Goal: Transaction & Acquisition: Obtain resource

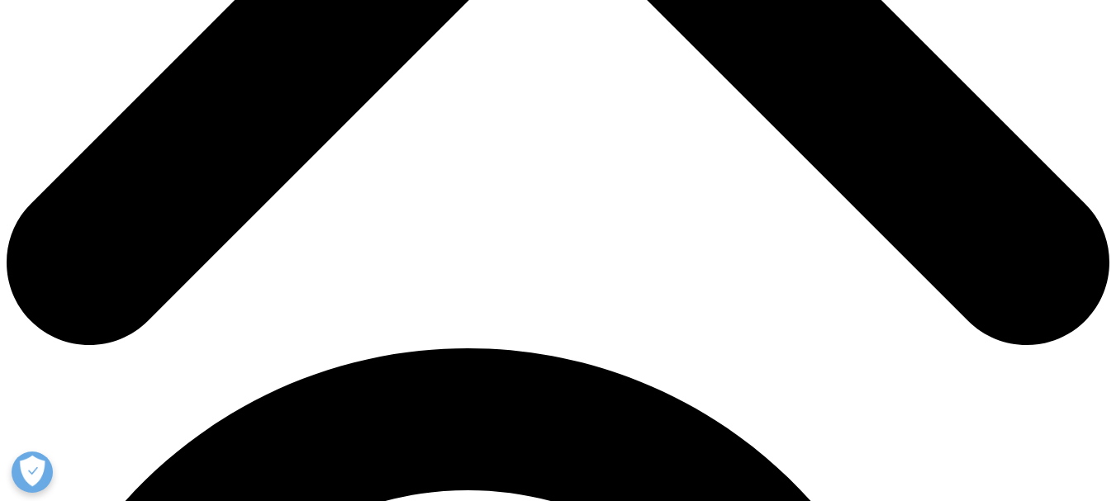
scroll to position [868, 0]
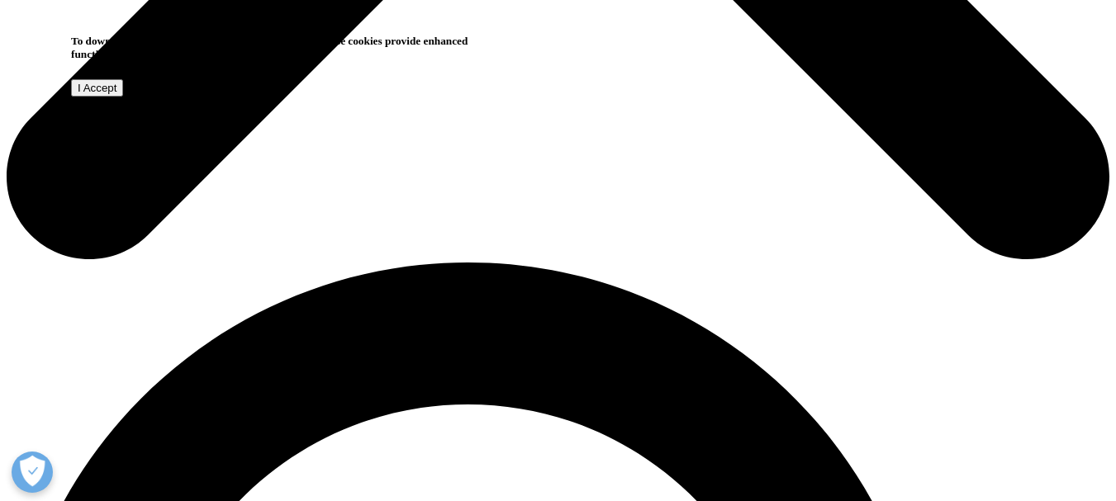
click at [123, 97] on input "I Accept" at bounding box center [97, 87] width 52 height 17
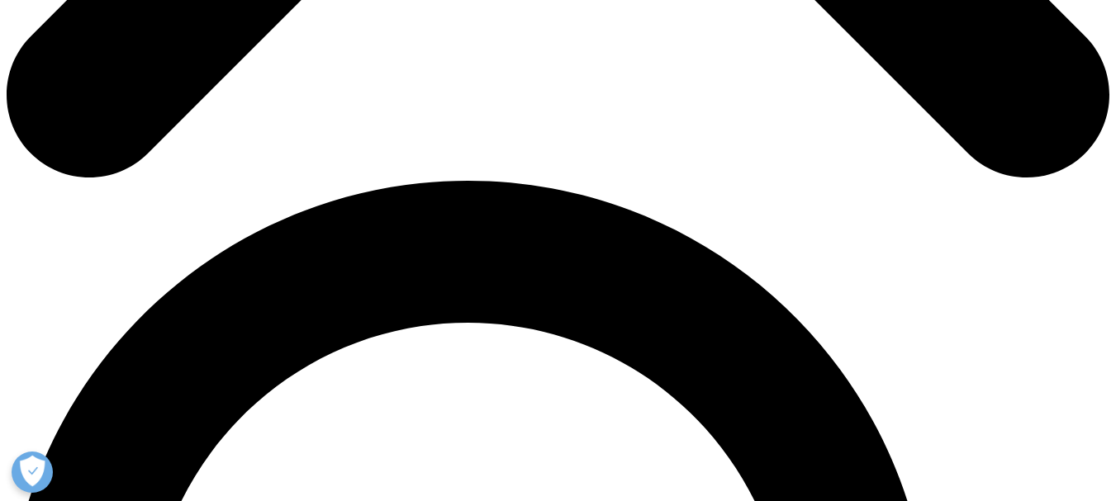
scroll to position [950, 0]
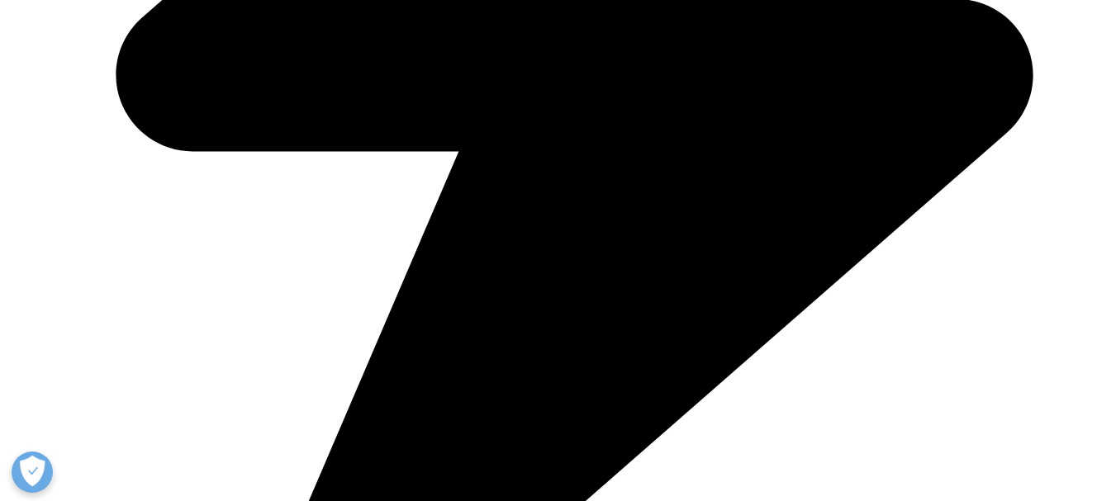
type input "Mohau"
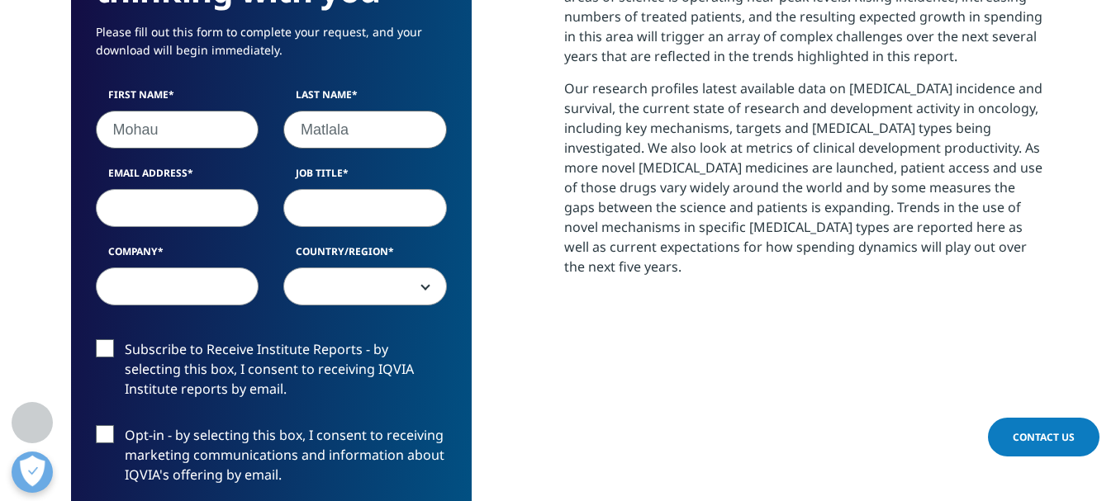
type input "Matlala"
type input "[EMAIL_ADDRESS][DOMAIN_NAME]"
type input "D"
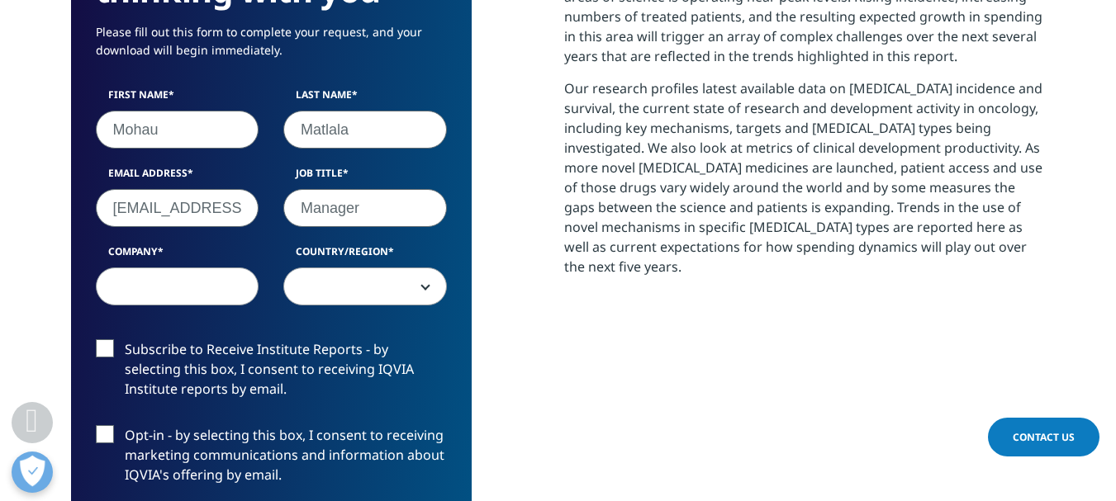
type input "Manager"
click at [140, 273] on input "Company" at bounding box center [178, 287] width 164 height 38
type input "Bakone"
click at [320, 280] on span at bounding box center [365, 288] width 162 height 38
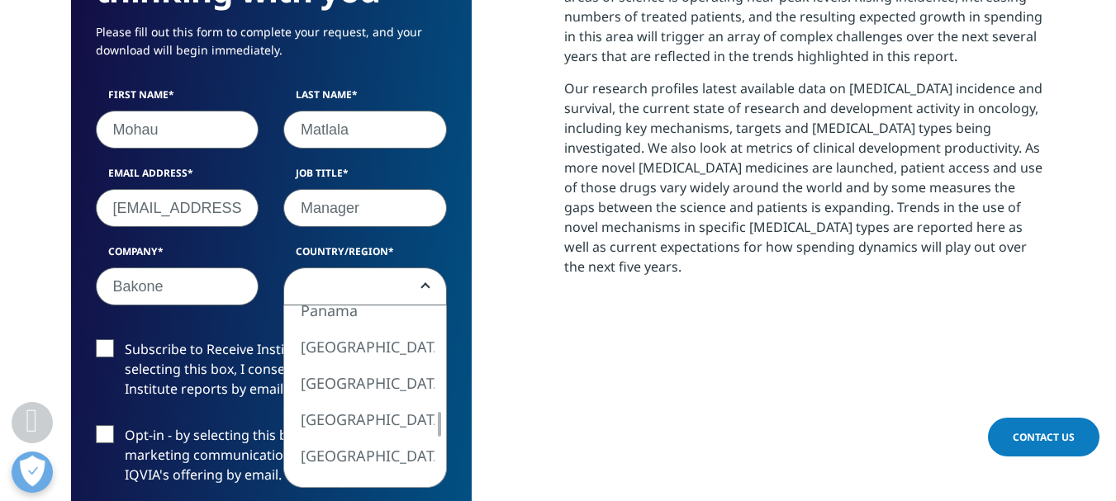
click at [346, 284] on span at bounding box center [365, 288] width 162 height 38
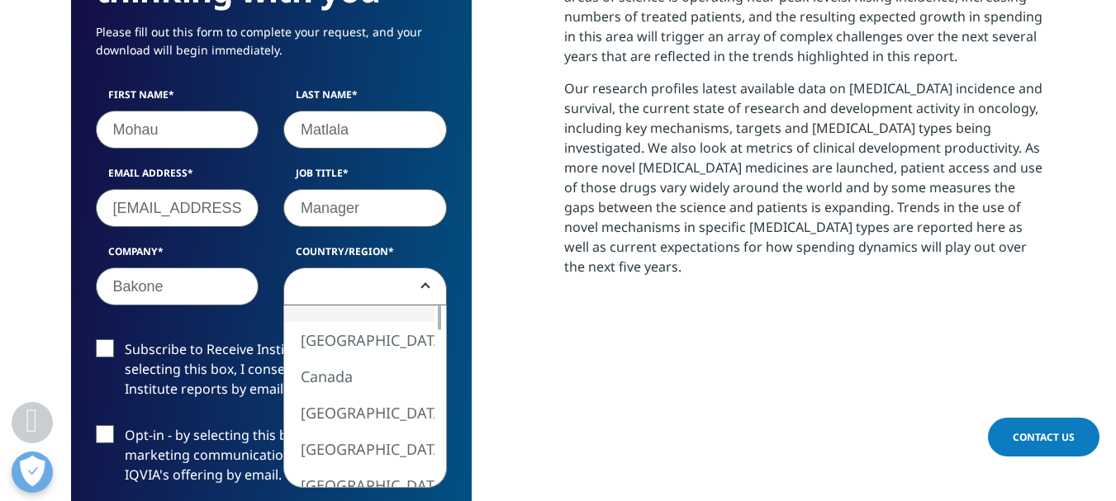
click at [346, 284] on span at bounding box center [365, 288] width 162 height 38
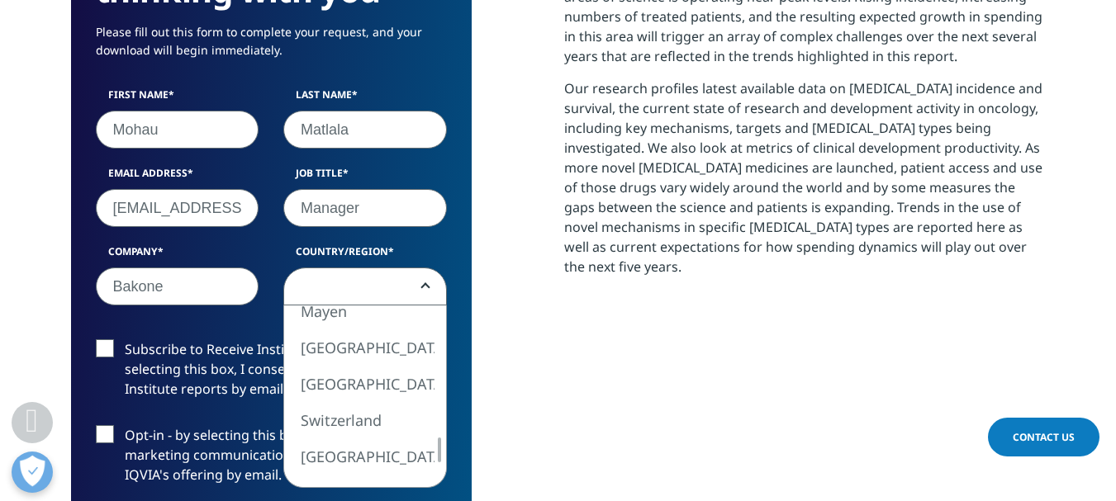
select select "[GEOGRAPHIC_DATA]"
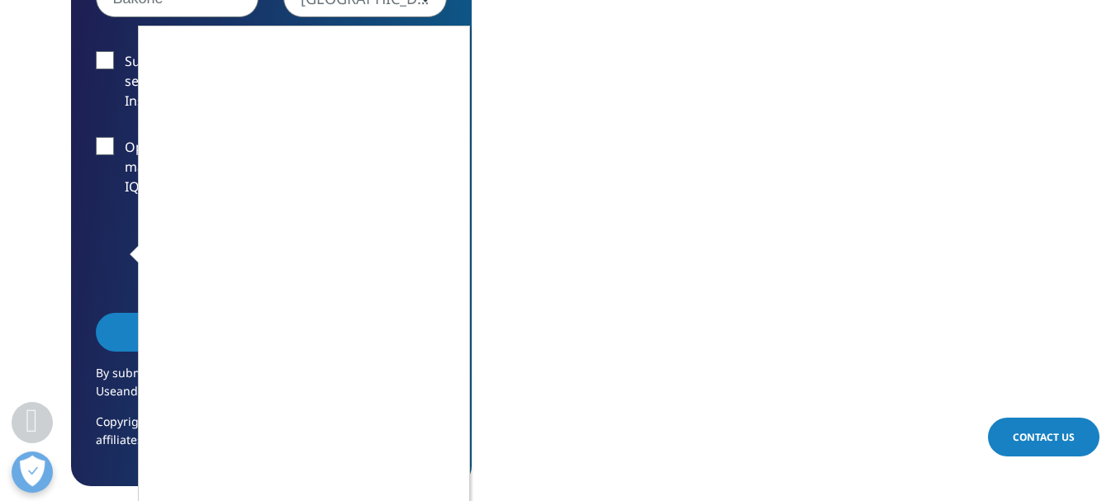
scroll to position [1260, 0]
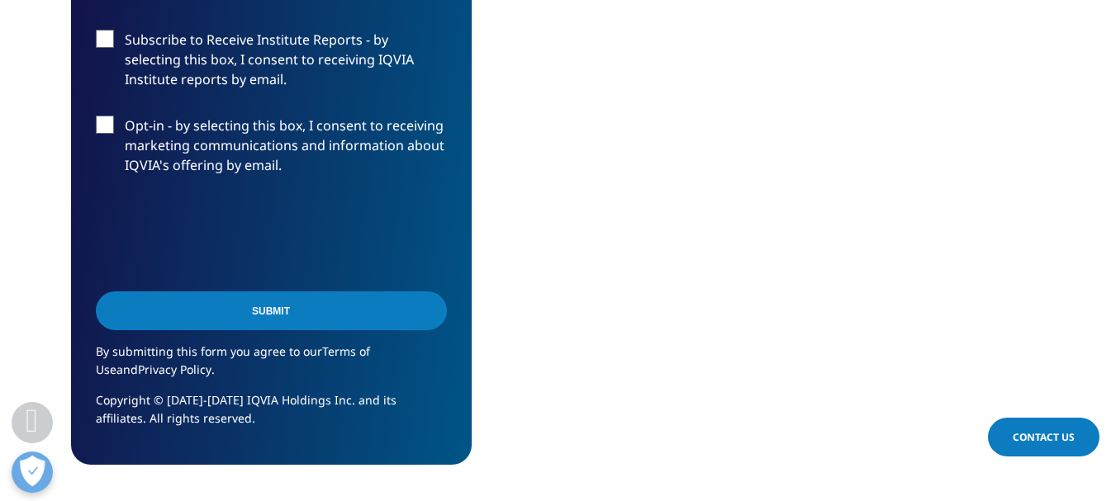
click at [340, 310] on input "Submit" at bounding box center [271, 311] width 351 height 39
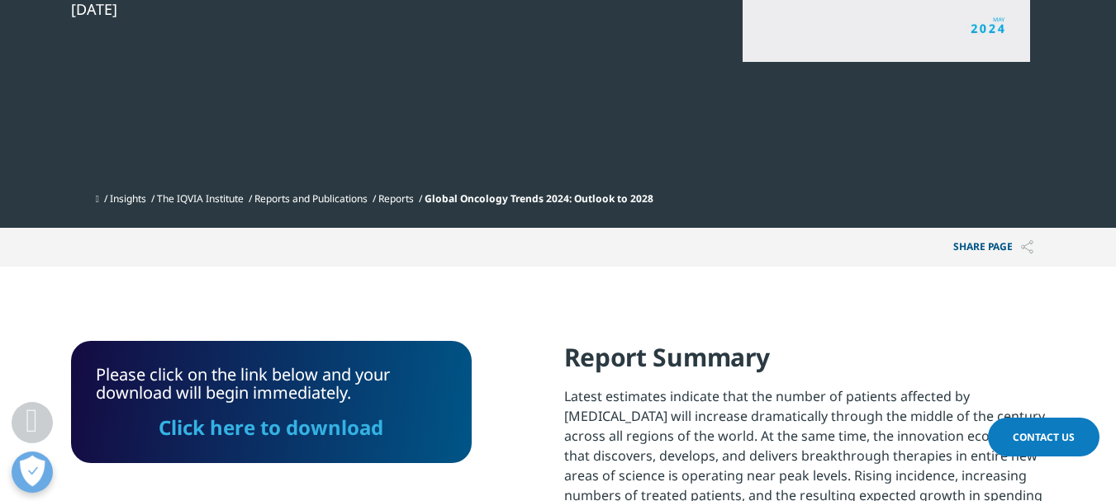
scroll to position [465, 0]
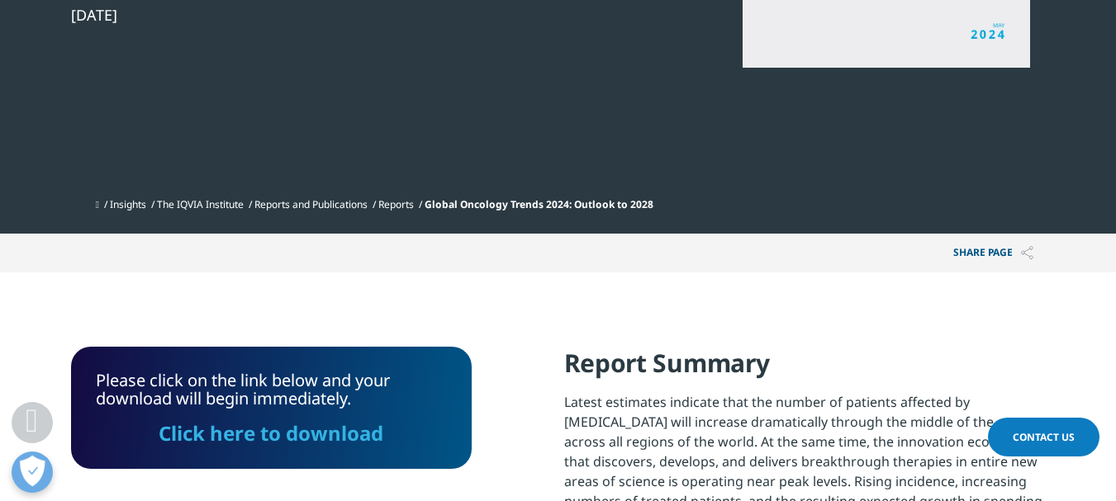
click at [364, 430] on link "Click here to download" at bounding box center [271, 433] width 225 height 27
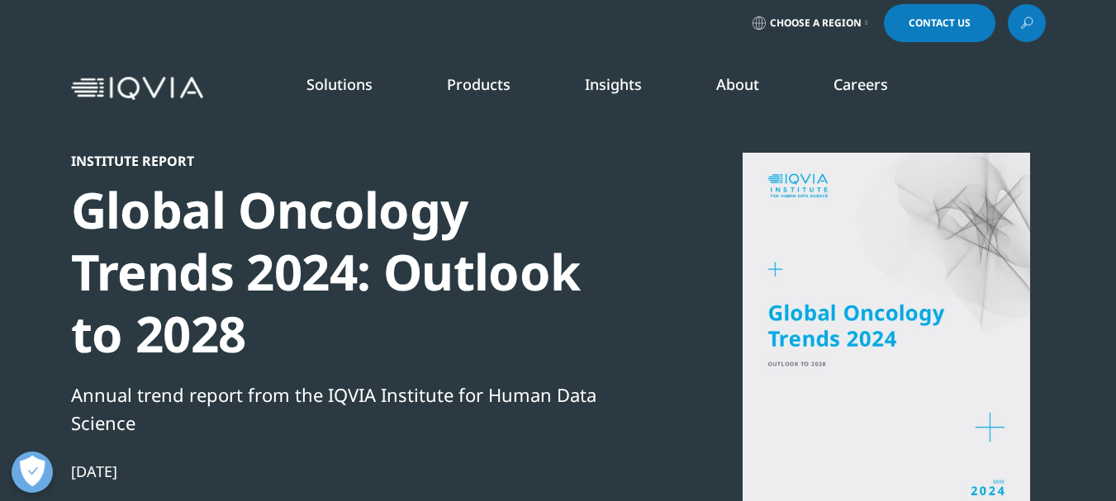
scroll to position [0, 0]
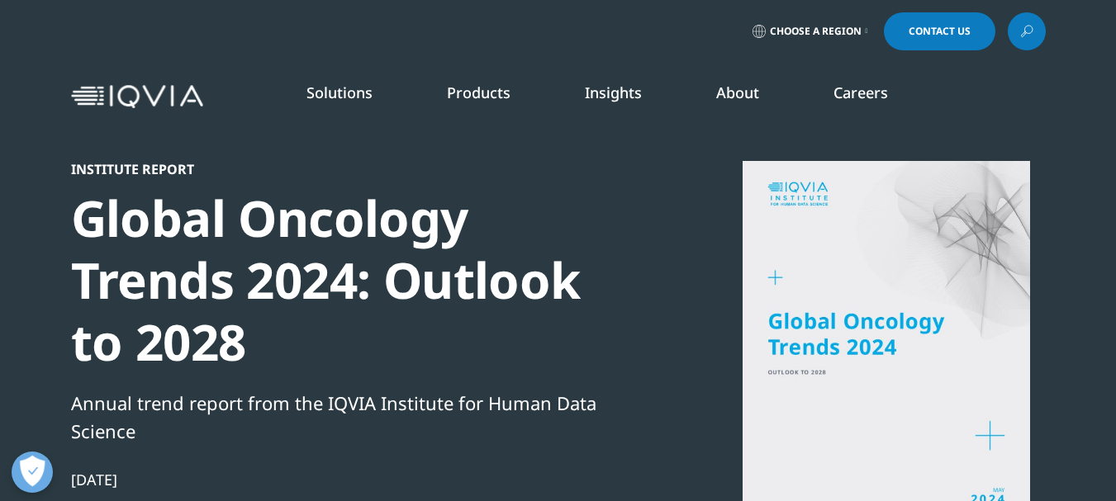
click at [1024, 28] on icon at bounding box center [1026, 31] width 13 height 21
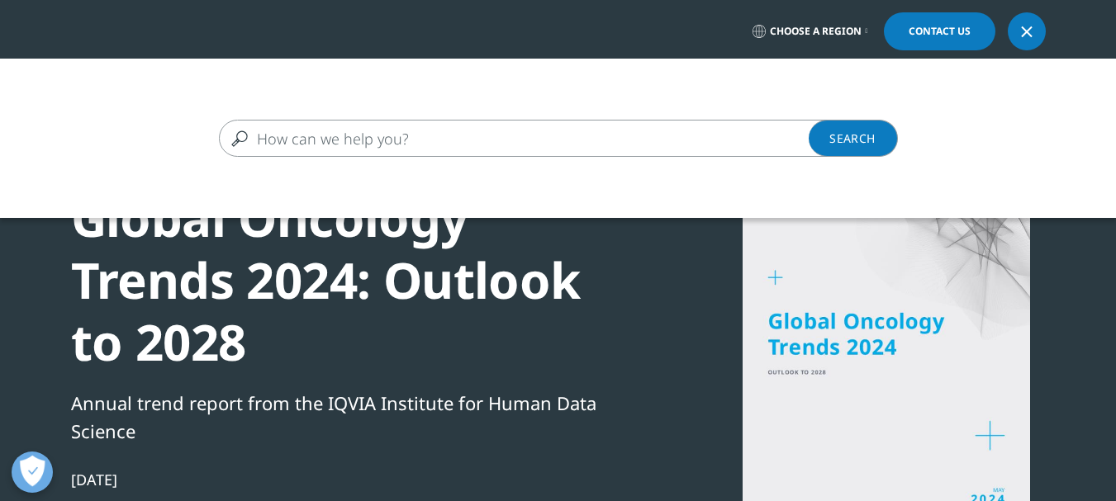
click at [675, 140] on input "Search" at bounding box center [534, 138] width 631 height 37
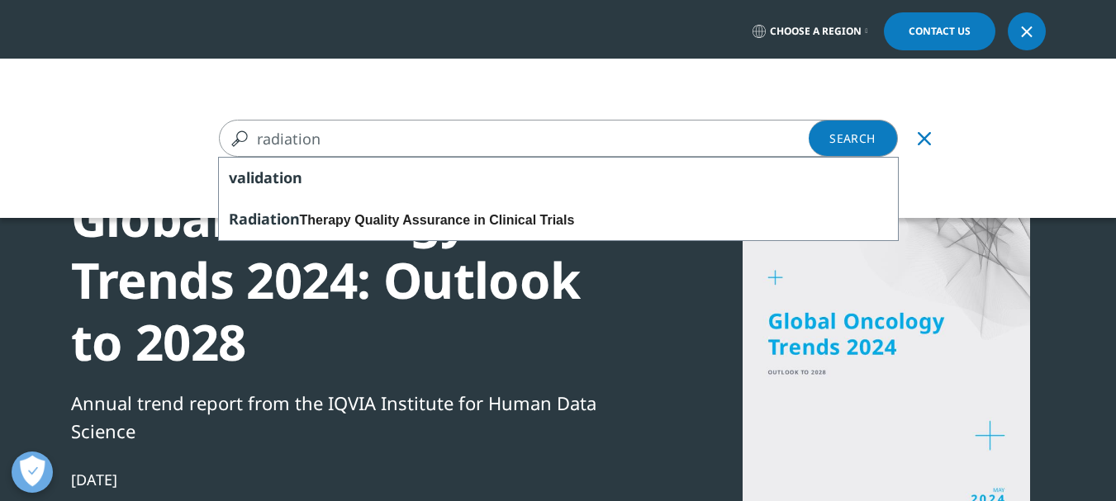
type input "radiation"
click at [667, 444] on div "radiation radiation Clear validation [MEDICAL_DATA] Quality Assurance in Clinic…" at bounding box center [558, 309] width 1116 height 501
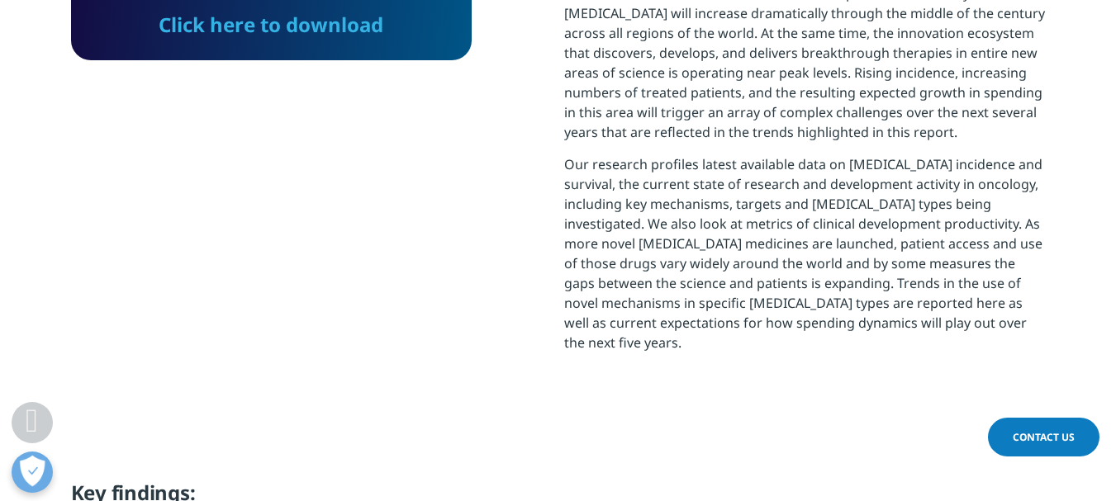
scroll to position [888, 0]
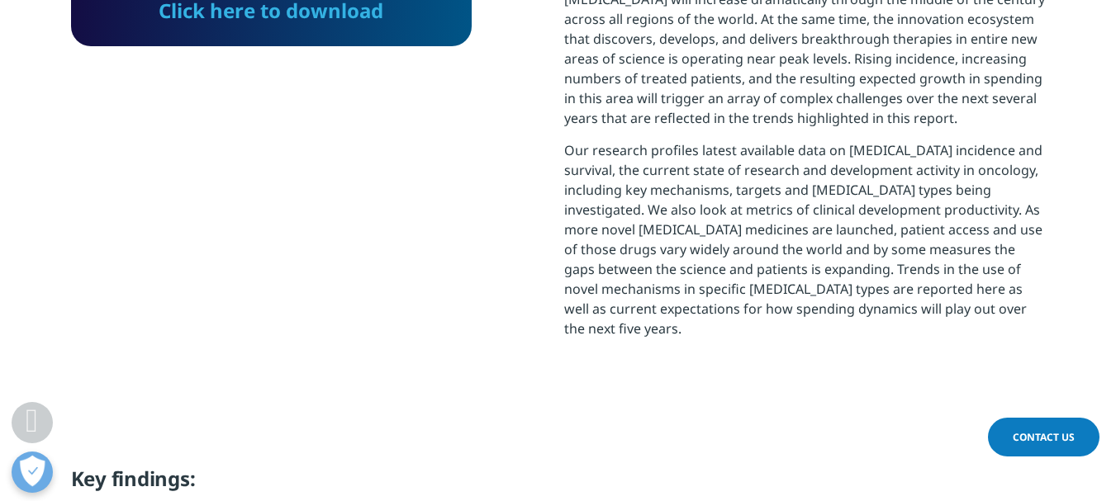
click at [326, 17] on link "Click here to download" at bounding box center [271, 10] width 225 height 27
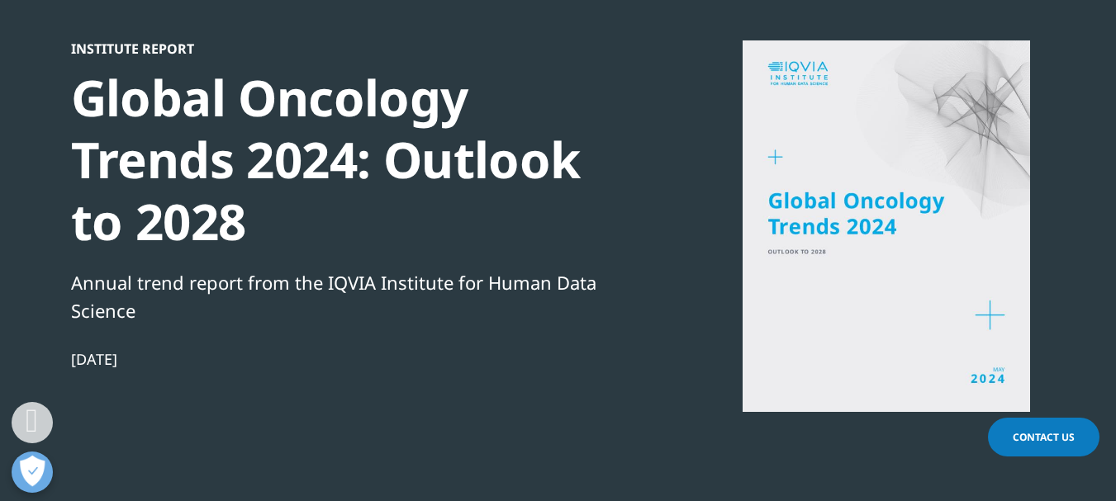
scroll to position [0, 0]
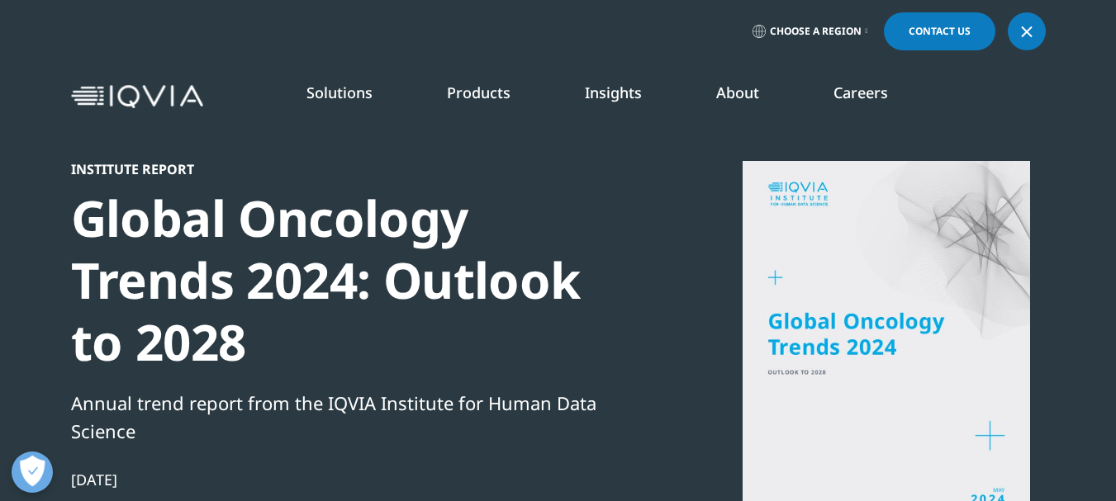
click at [1022, 28] on div at bounding box center [1026, 31] width 13 height 13
click at [1027, 26] on icon at bounding box center [1026, 31] width 13 height 21
click at [1038, 34] on link at bounding box center [1027, 31] width 38 height 38
click at [294, 24] on div "Choose a Region Contact Us" at bounding box center [558, 31] width 975 height 38
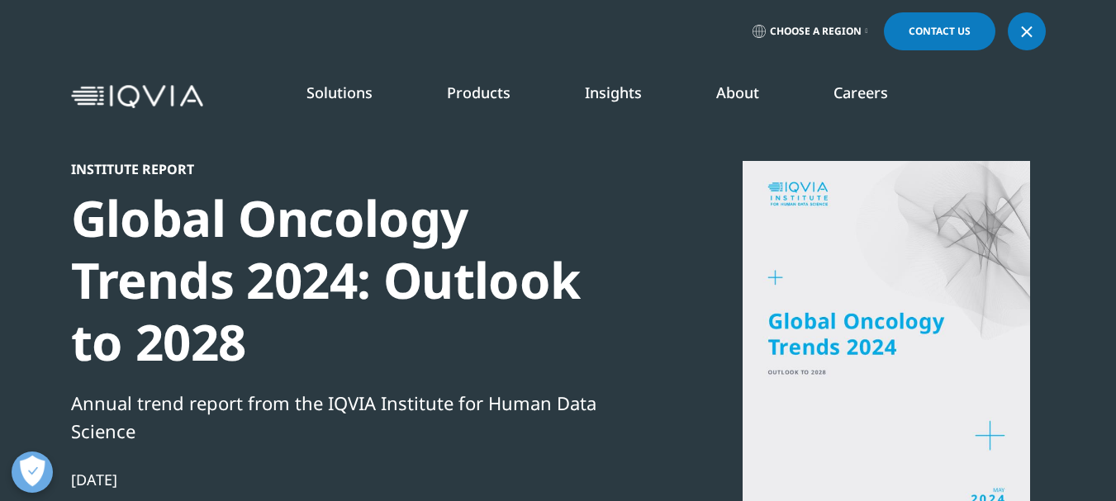
click at [1035, 35] on link at bounding box center [1027, 31] width 38 height 38
click at [1036, 34] on link at bounding box center [1027, 31] width 38 height 38
click at [135, 90] on img at bounding box center [137, 97] width 132 height 24
click at [1021, 30] on div at bounding box center [1026, 31] width 13 height 13
click at [1019, 31] on link at bounding box center [1027, 31] width 38 height 38
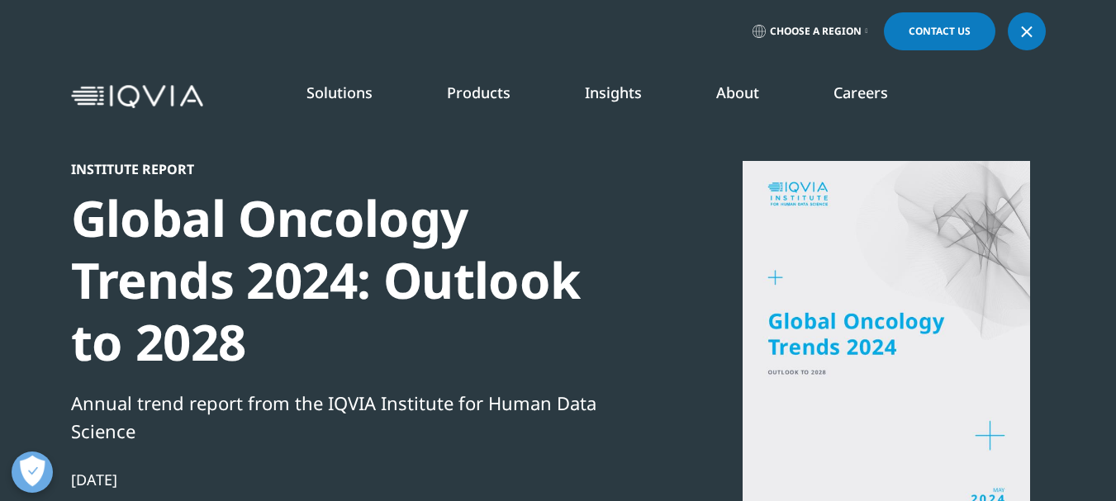
click at [1019, 31] on link at bounding box center [1027, 31] width 38 height 38
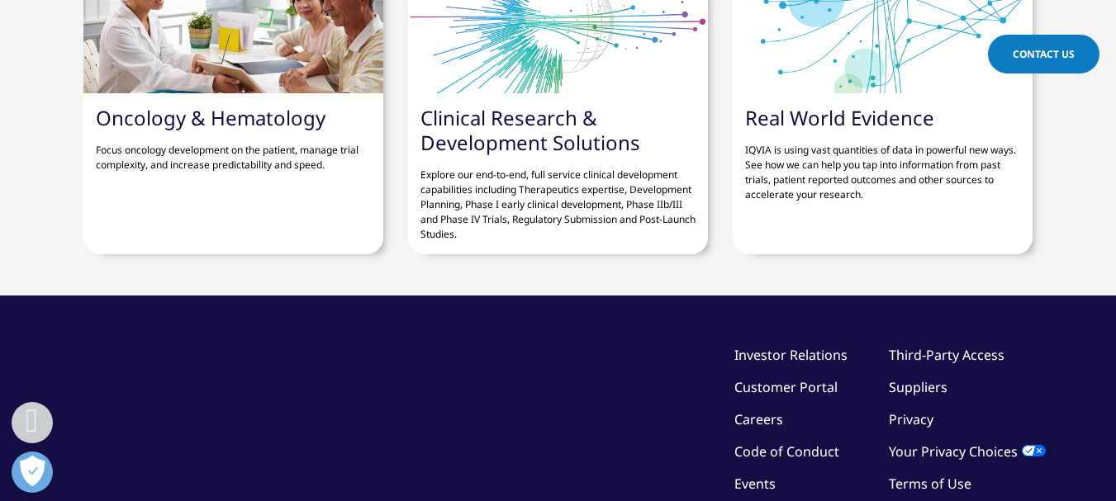
scroll to position [5312, 0]
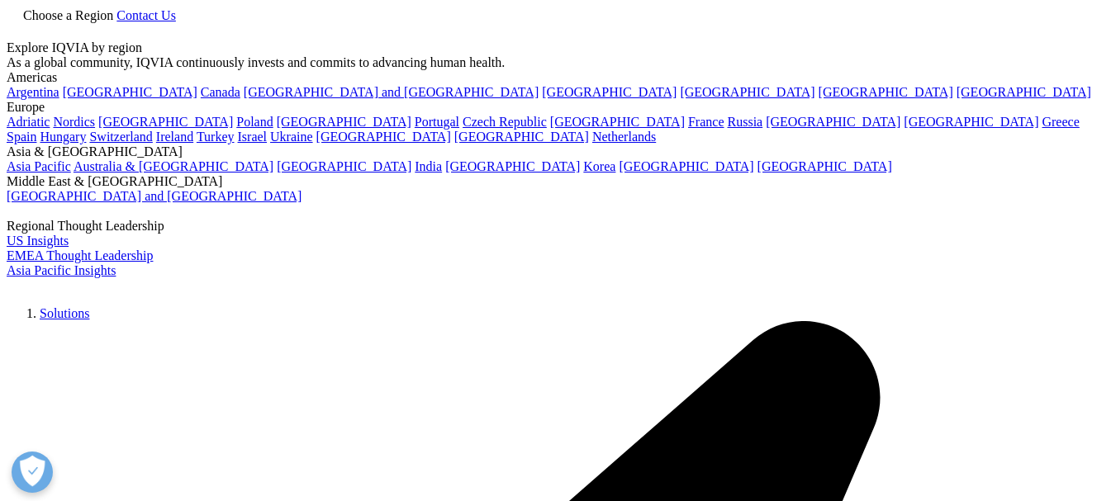
click at [20, 30] on link at bounding box center [13, 33] width 13 height 14
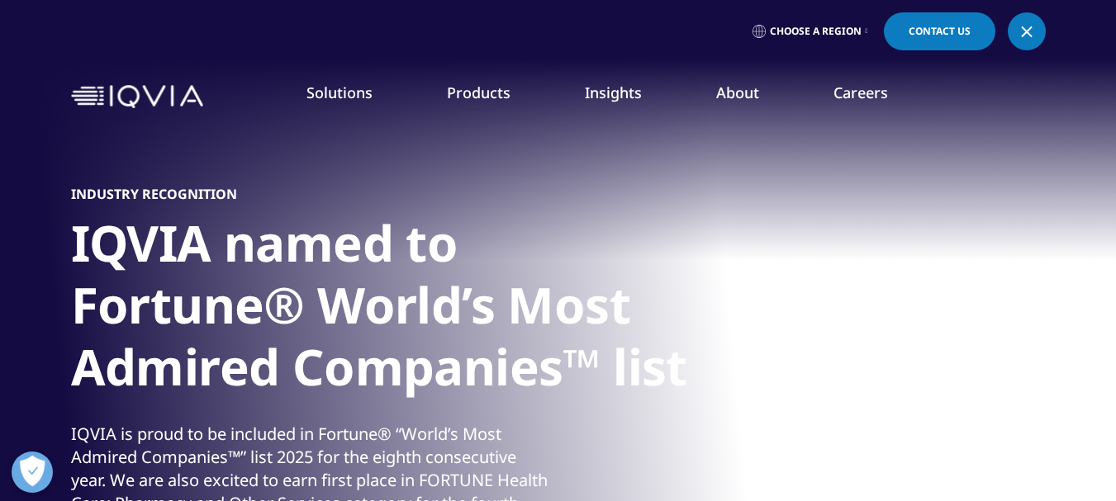
click at [1027, 36] on div at bounding box center [1026, 31] width 13 height 13
click at [1027, 36] on icon at bounding box center [1026, 31] width 13 height 21
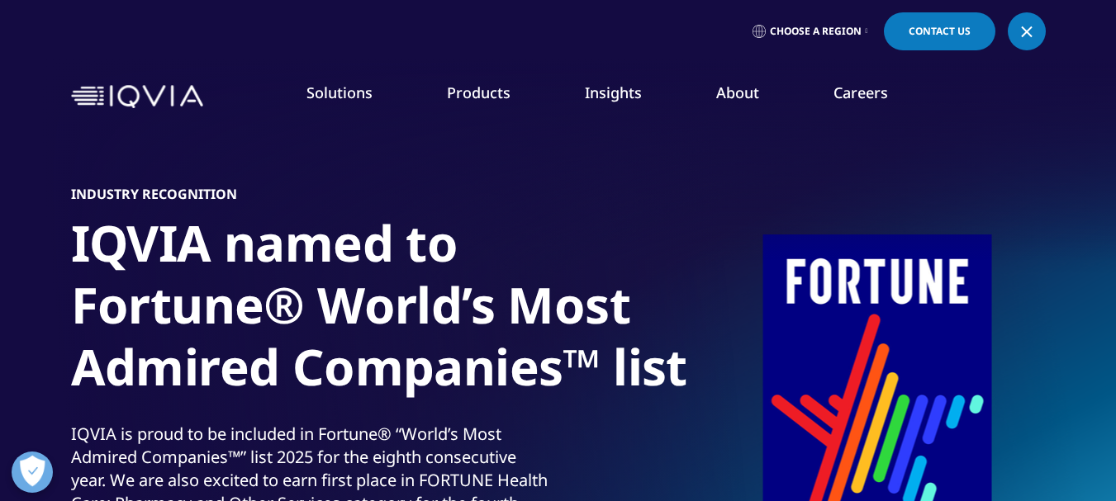
click at [1028, 34] on div at bounding box center [1026, 31] width 13 height 13
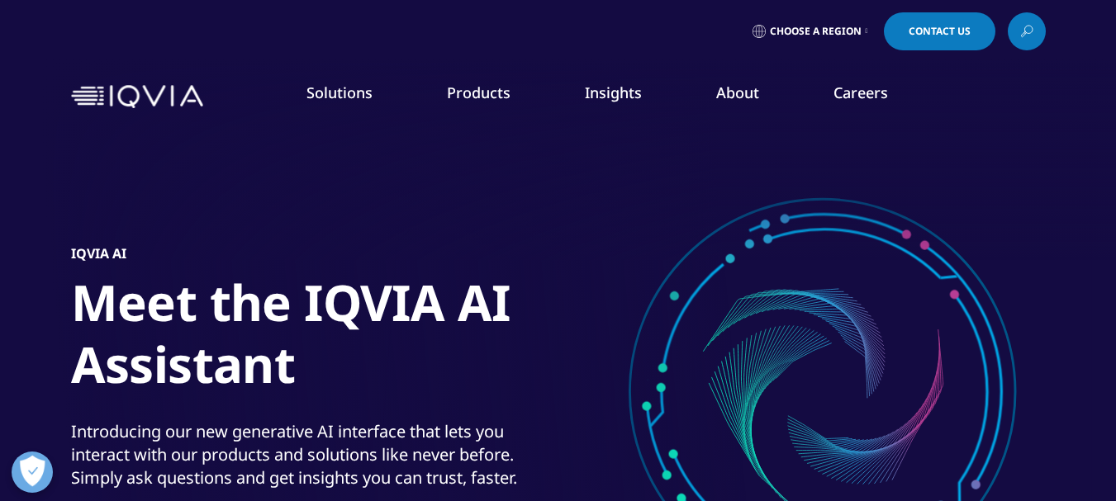
click at [1028, 34] on icon at bounding box center [1026, 31] width 13 height 21
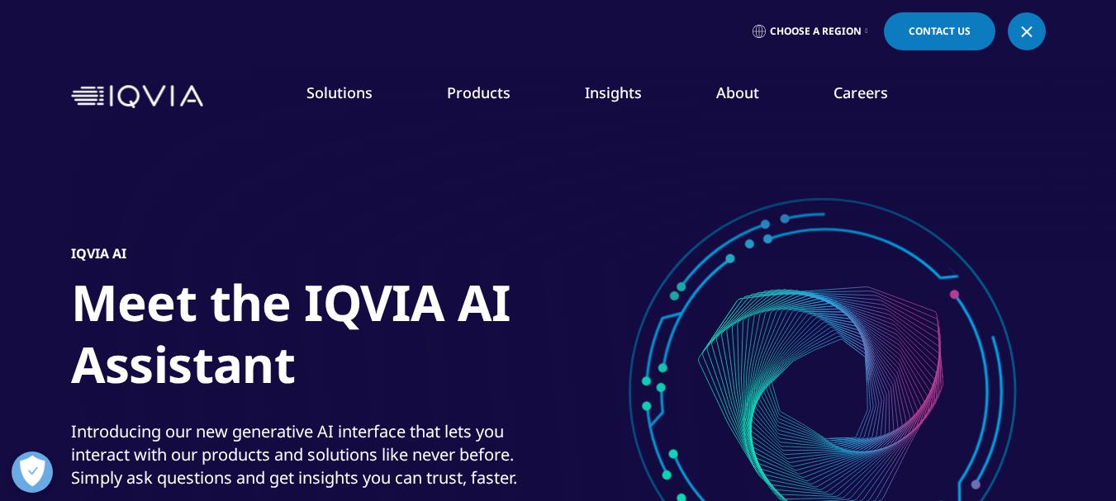
click at [1016, 33] on link at bounding box center [1027, 31] width 38 height 38
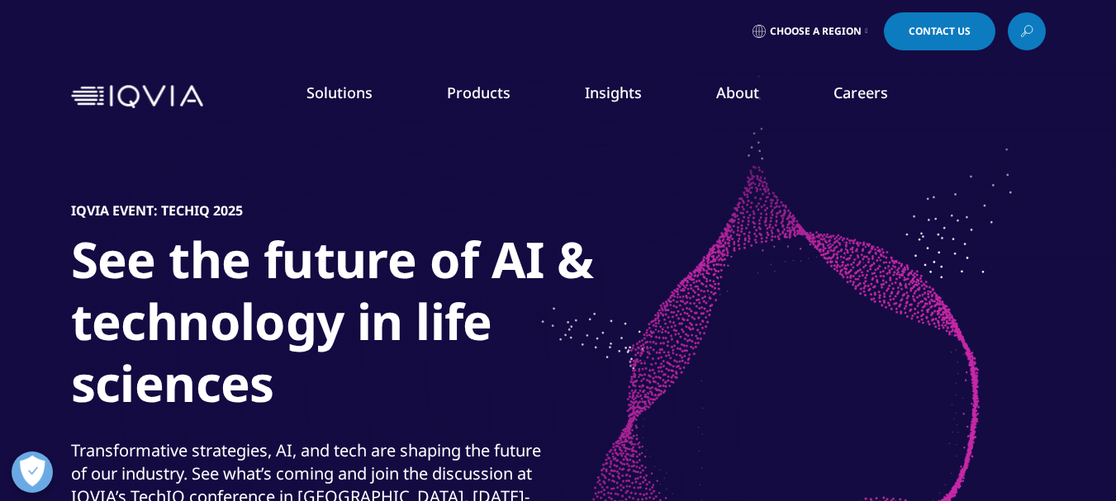
click at [1027, 35] on icon at bounding box center [1026, 31] width 13 height 21
